Goal: Navigation & Orientation: Find specific page/section

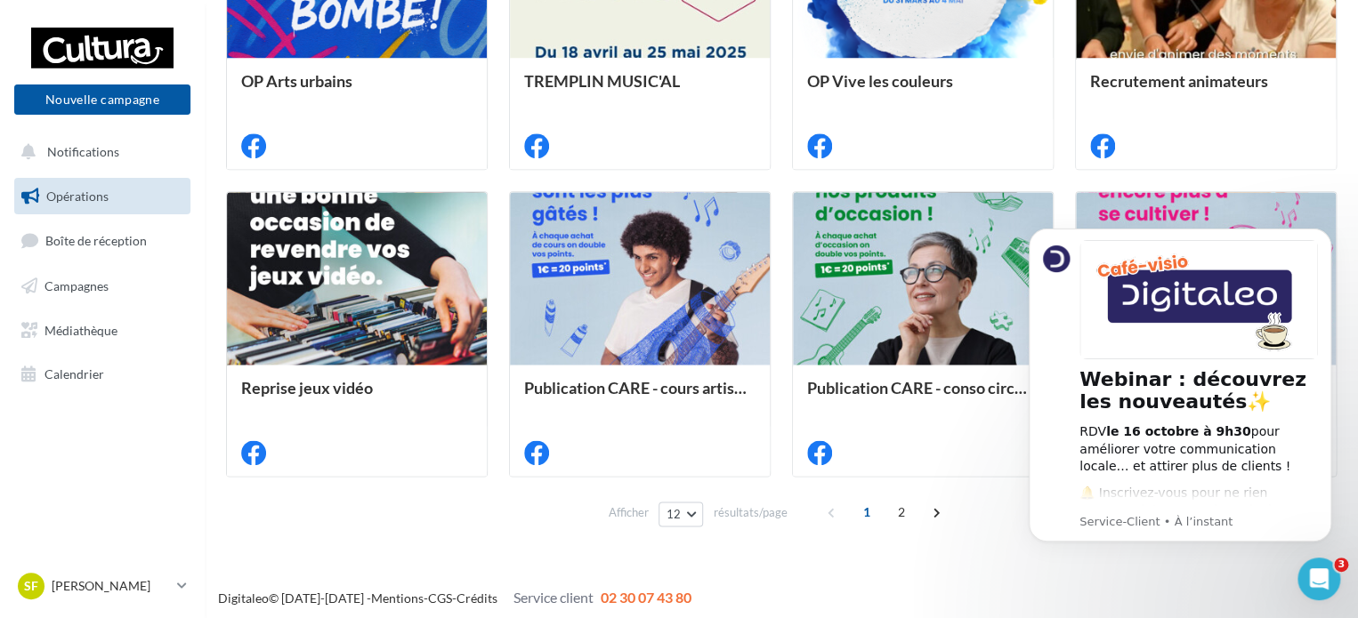
scroll to position [946, 0]
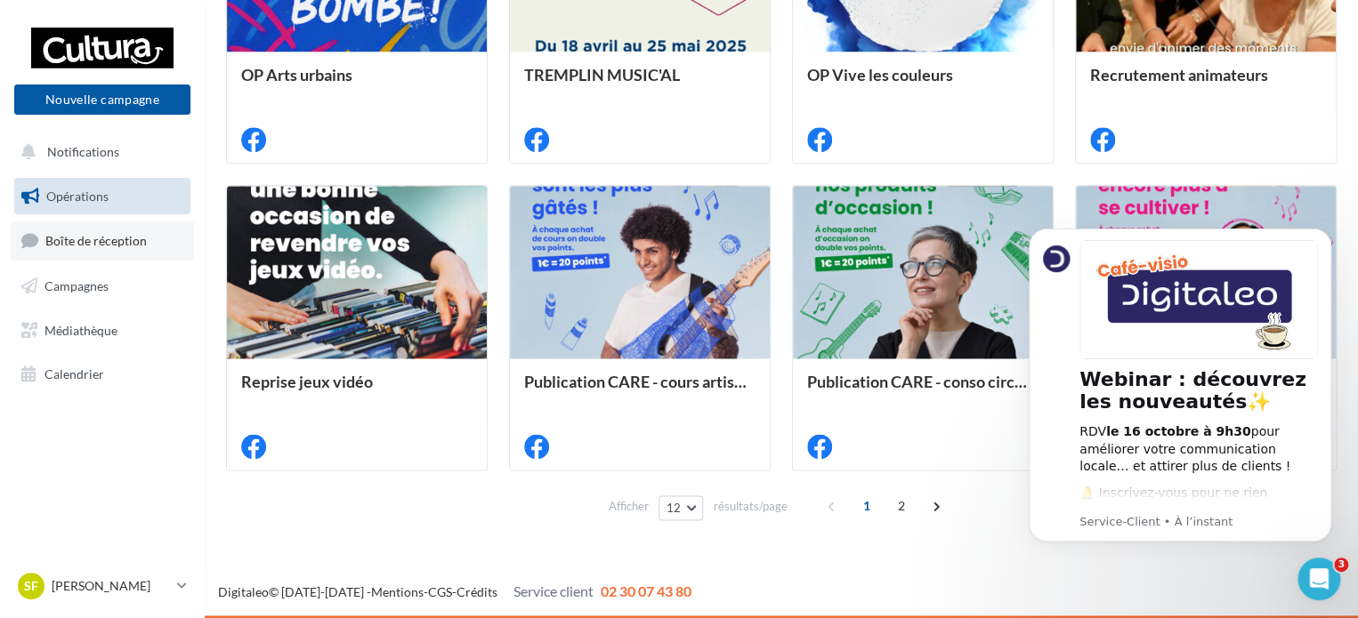
click at [128, 252] on link "Boîte de réception" at bounding box center [102, 241] width 183 height 38
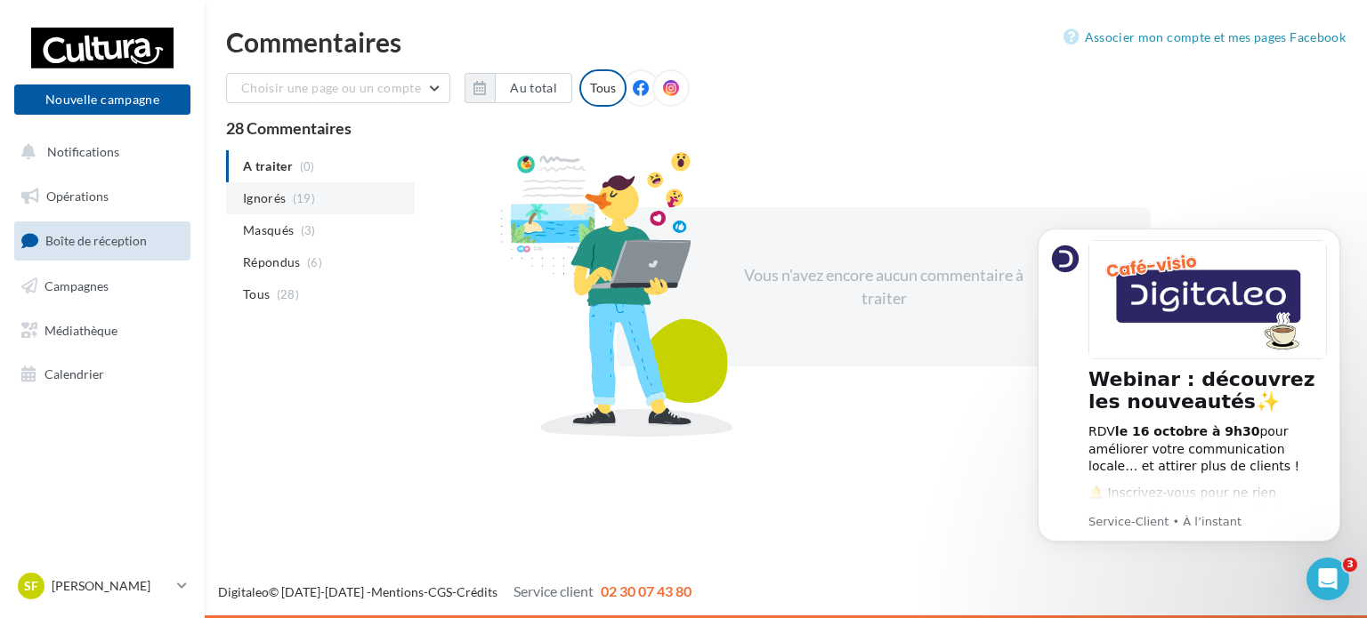
click at [293, 198] on span "(19)" at bounding box center [304, 198] width 22 height 14
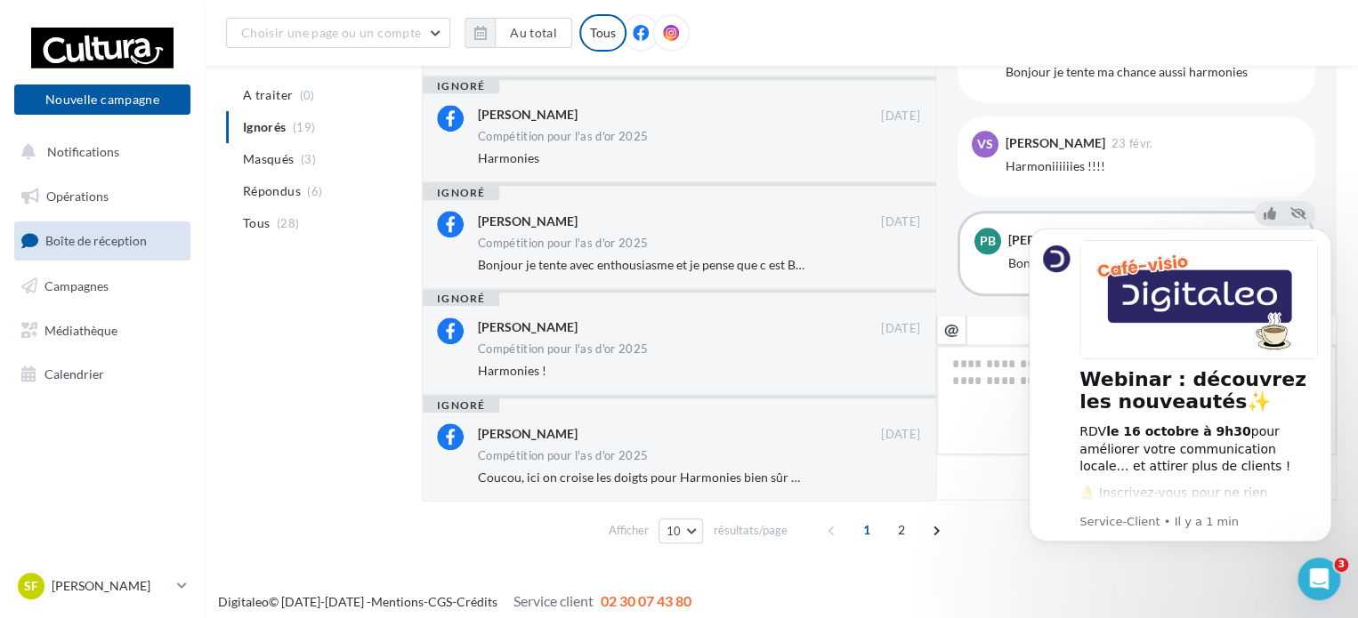
scroll to position [736, 0]
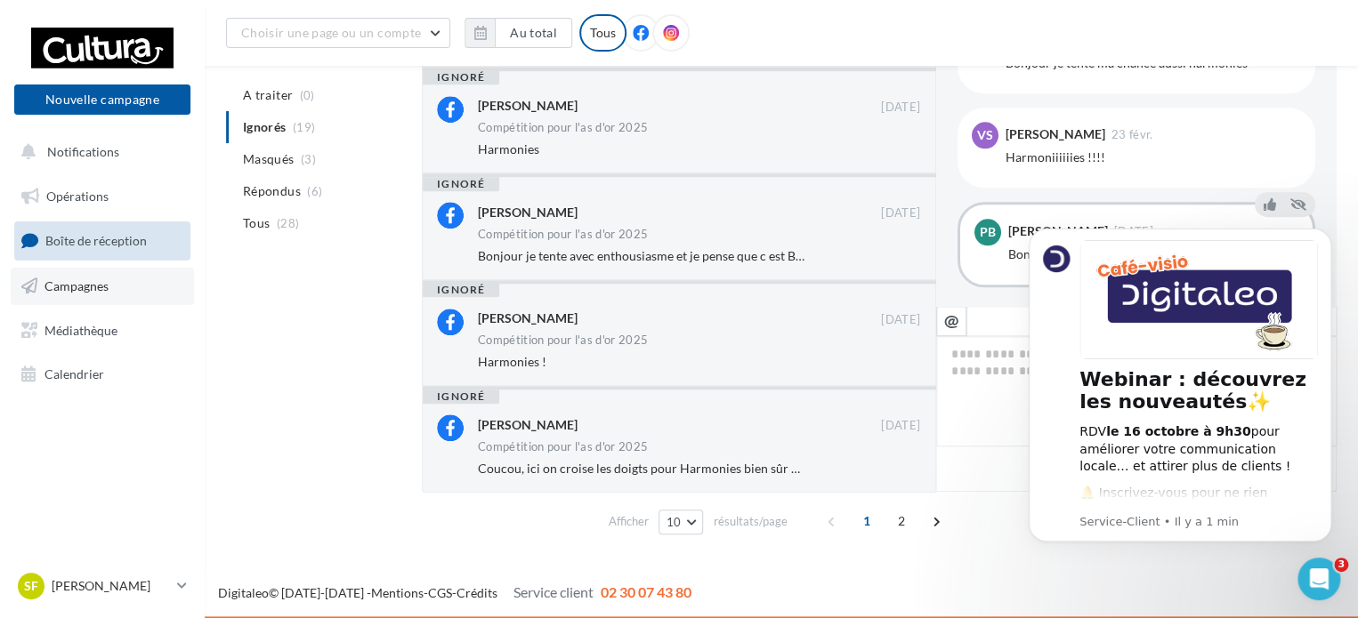
click at [76, 289] on span "Campagnes" at bounding box center [76, 286] width 64 height 15
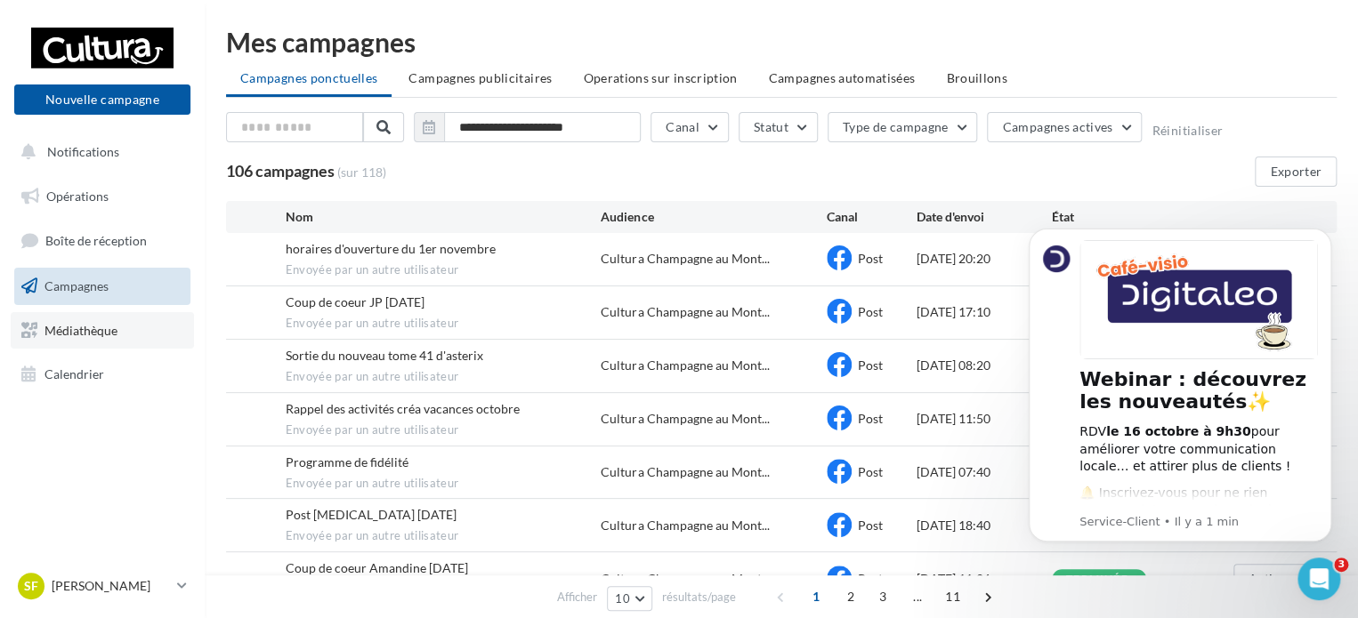
click at [93, 333] on span "Médiathèque" at bounding box center [80, 329] width 73 height 15
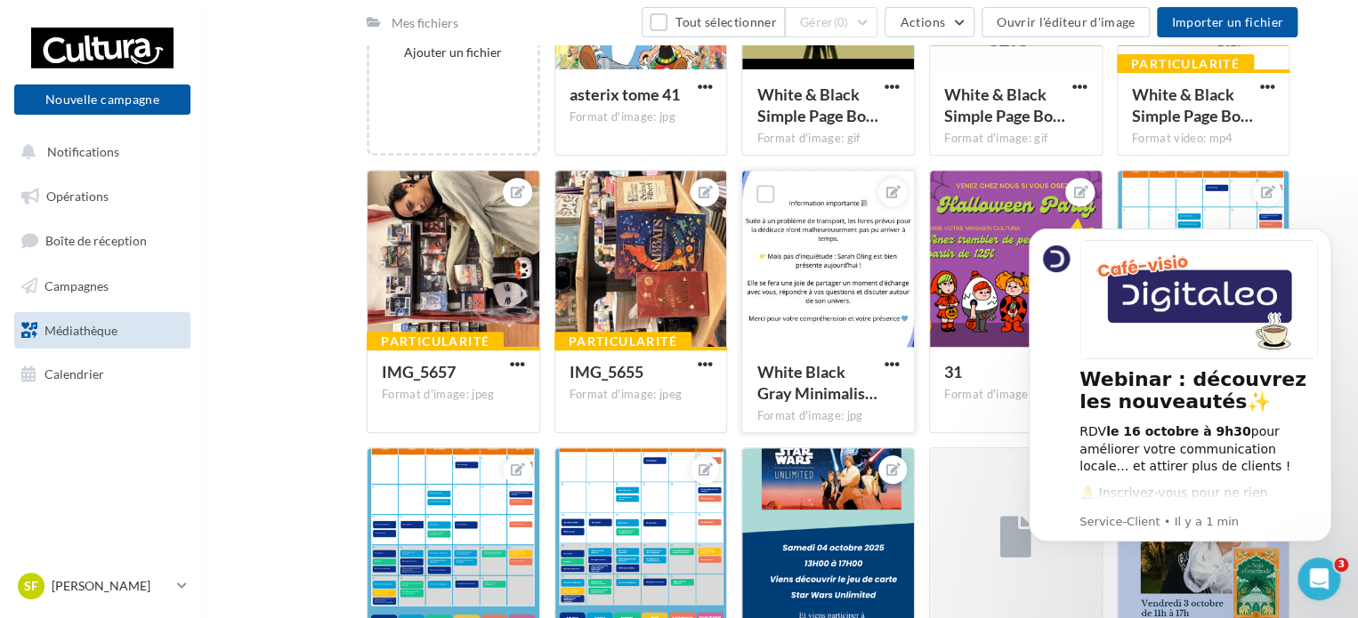
scroll to position [320, 0]
